Goal: Information Seeking & Learning: Learn about a topic

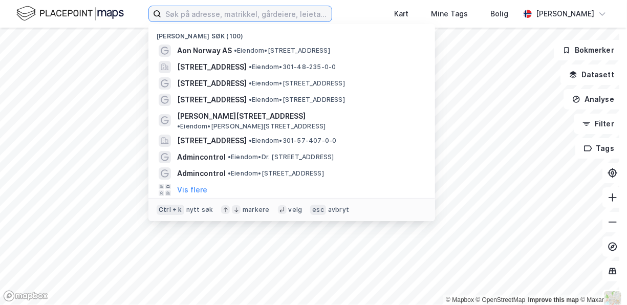
click at [288, 16] on input at bounding box center [246, 13] width 171 height 15
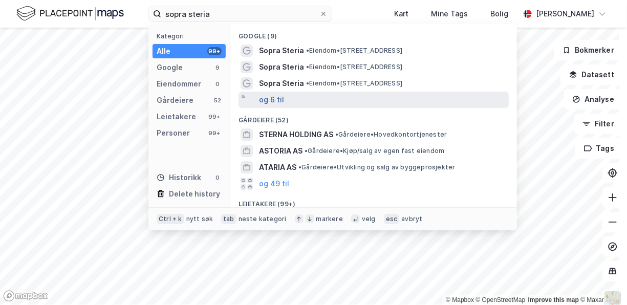
click at [277, 99] on button "og 6 til" at bounding box center [271, 100] width 25 height 12
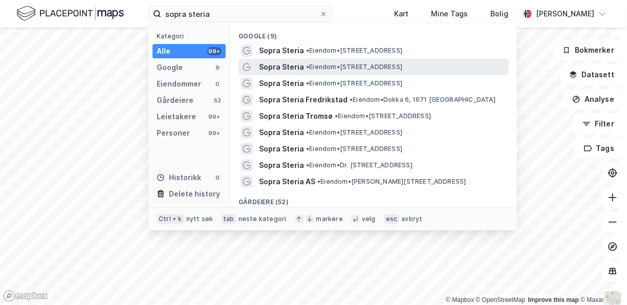
click at [336, 68] on span "• Eiendom • [STREET_ADDRESS]" at bounding box center [354, 67] width 96 height 8
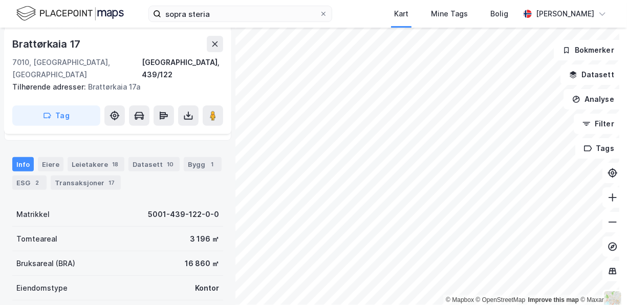
scroll to position [102, 0]
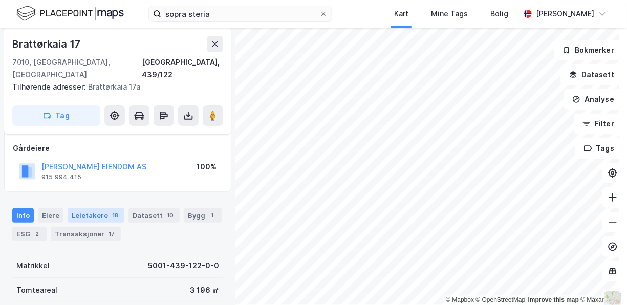
click at [91, 208] on div "Leietakere 18" at bounding box center [96, 215] width 57 height 14
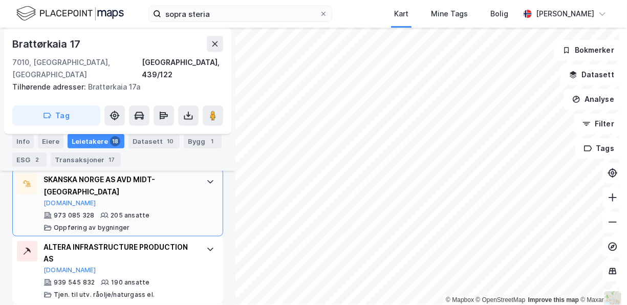
scroll to position [491, 0]
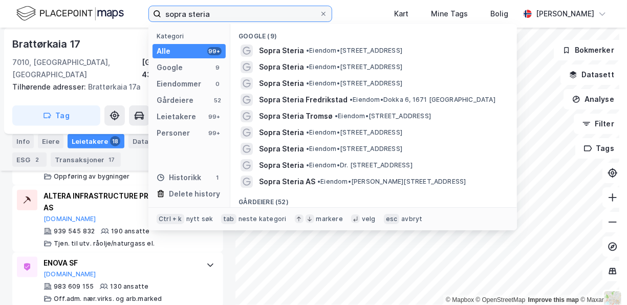
drag, startPoint x: 233, startPoint y: 14, endPoint x: 120, endPoint y: 15, distance: 112.7
click at [120, 15] on div "sopra steria Kategori Alle 99+ Google 9 Eiendommer 0 Gårdeiere 52 Leietakere 99…" at bounding box center [313, 14] width 627 height 28
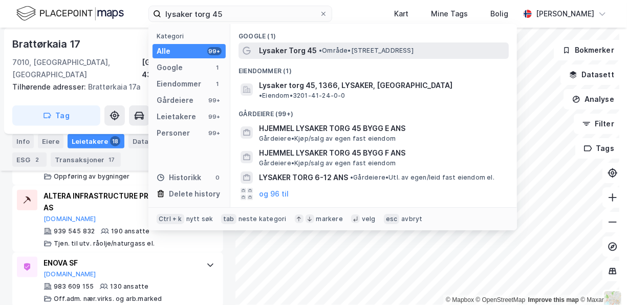
click at [319, 50] on span "•" at bounding box center [320, 51] width 3 height 8
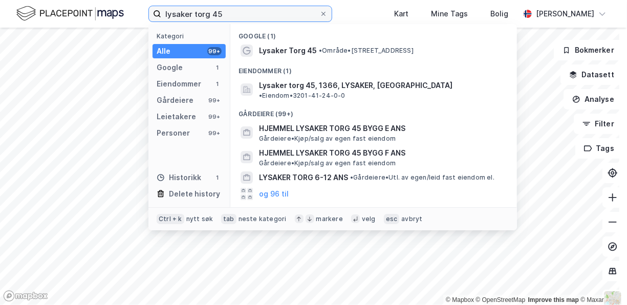
click at [247, 15] on input "lysaker torg 45" at bounding box center [240, 13] width 158 height 15
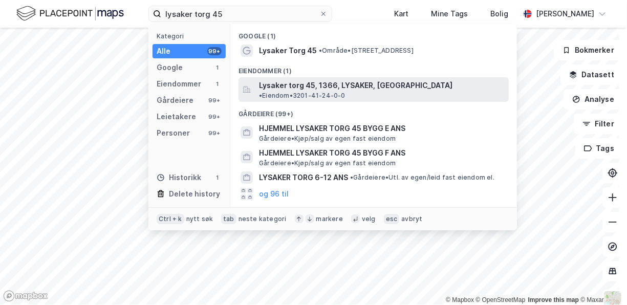
click at [313, 84] on span "Lysaker torg 45, 1366, LYSAKER, [GEOGRAPHIC_DATA]" at bounding box center [356, 85] width 194 height 12
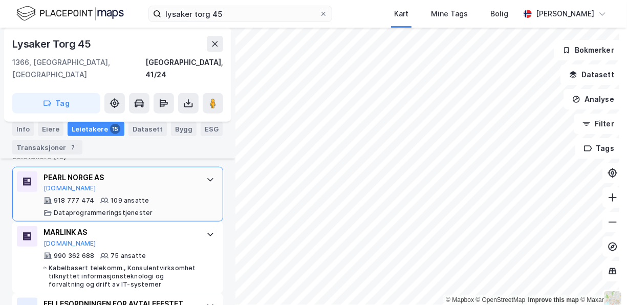
scroll to position [491, 0]
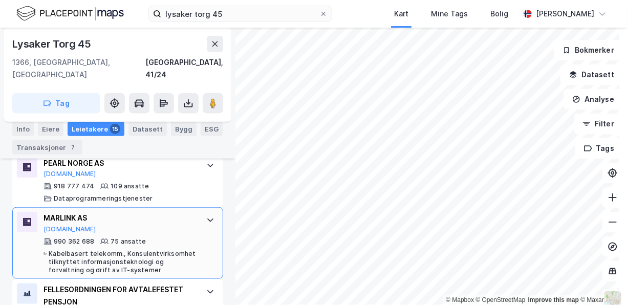
click at [116, 222] on div "MARLINK AS [DOMAIN_NAME] 990 362 688 75 ansatte Kabelbasert telekomm., Konsulen…" at bounding box center [120, 243] width 153 height 62
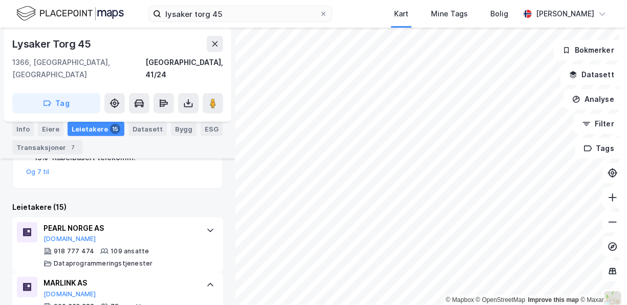
scroll to position [440, 0]
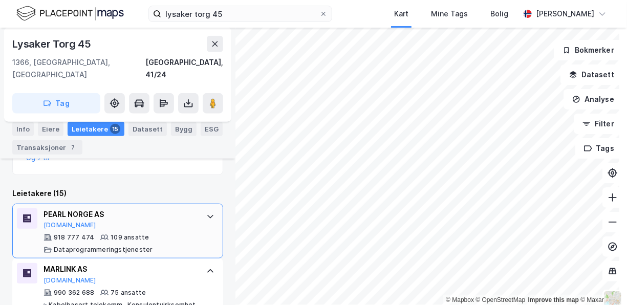
click at [144, 216] on div "PEARL NORGE AS [DOMAIN_NAME]" at bounding box center [120, 219] width 153 height 22
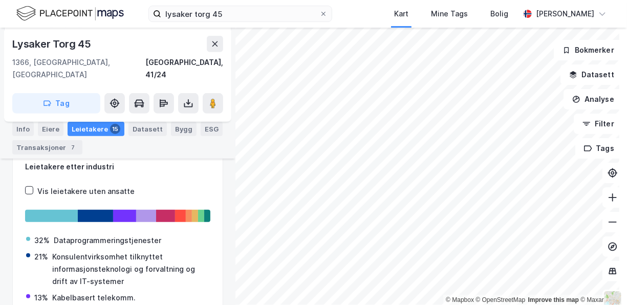
scroll to position [200, 0]
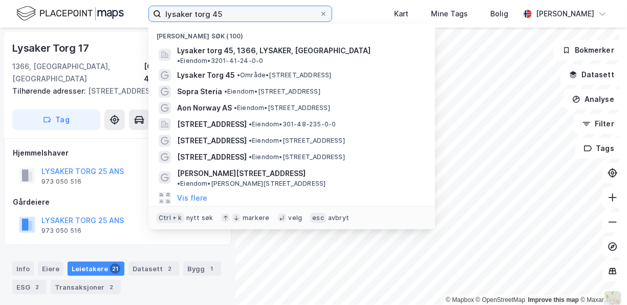
drag, startPoint x: 178, startPoint y: 17, endPoint x: 131, endPoint y: 20, distance: 46.7
click at [131, 20] on div "lysaker torg 45 Nylige søk (100) Lysaker torg 45, 1366, LYSAKER, [GEOGRAPHIC_DA…" at bounding box center [313, 14] width 627 height 28
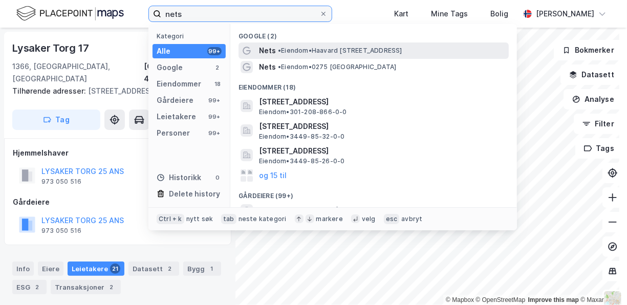
type input "nets"
click at [337, 51] on span "• Eiendom • [PERSON_NAME][STREET_ADDRESS]" at bounding box center [340, 51] width 124 height 8
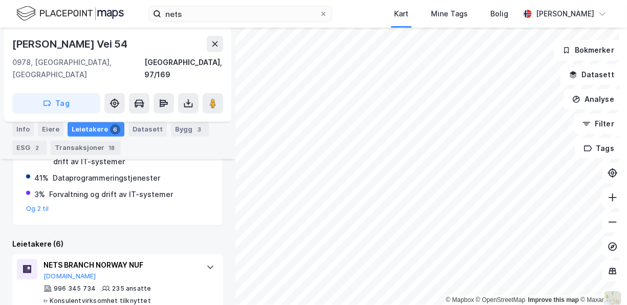
scroll to position [301, 0]
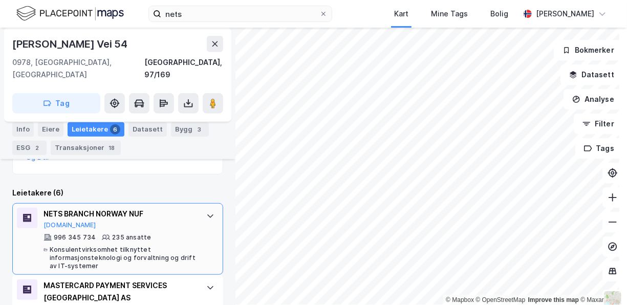
click at [117, 234] on div "235 ansatte" at bounding box center [131, 238] width 39 height 8
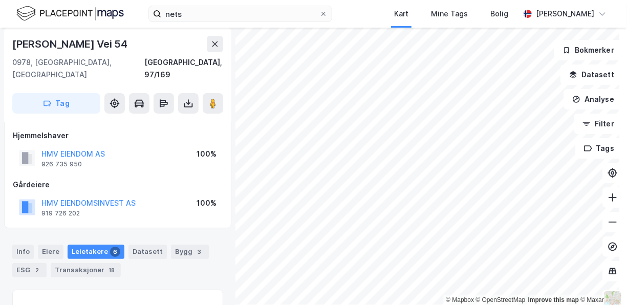
scroll to position [0, 0]
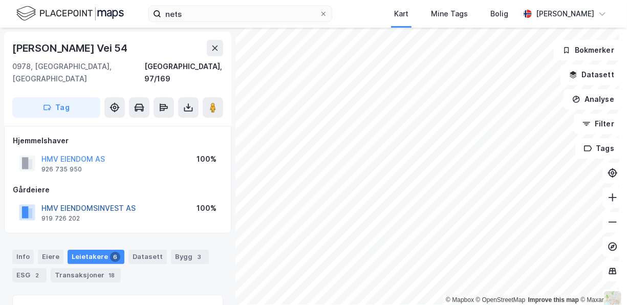
click at [0, 0] on button "HMV EIENDOMSINVEST AS" at bounding box center [0, 0] width 0 height 0
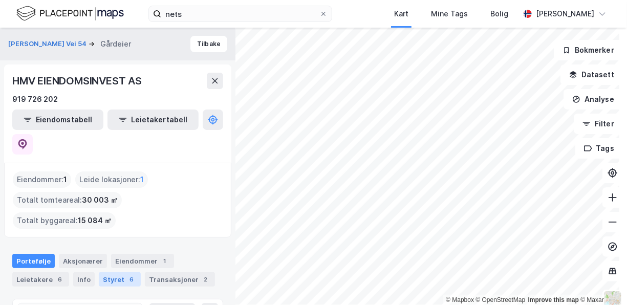
click at [103, 272] on div "Styret 6" at bounding box center [120, 279] width 42 height 14
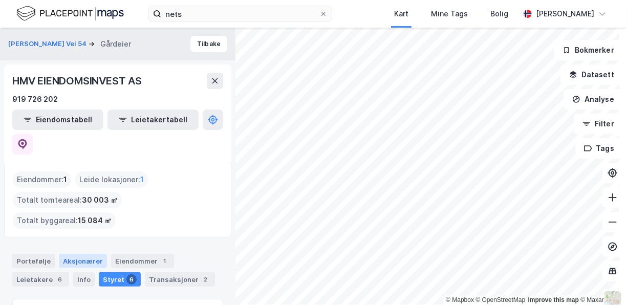
click at [73, 254] on div "Aksjonærer" at bounding box center [83, 261] width 48 height 14
